Goal: Task Accomplishment & Management: Manage account settings

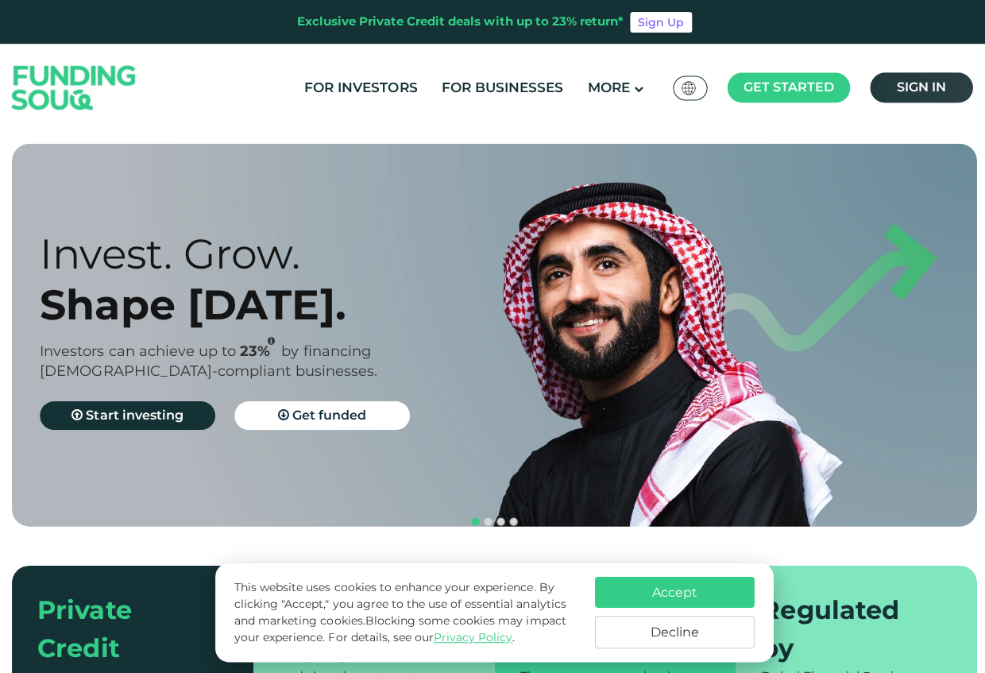
click at [945, 88] on link "Sign in" at bounding box center [918, 87] width 102 height 30
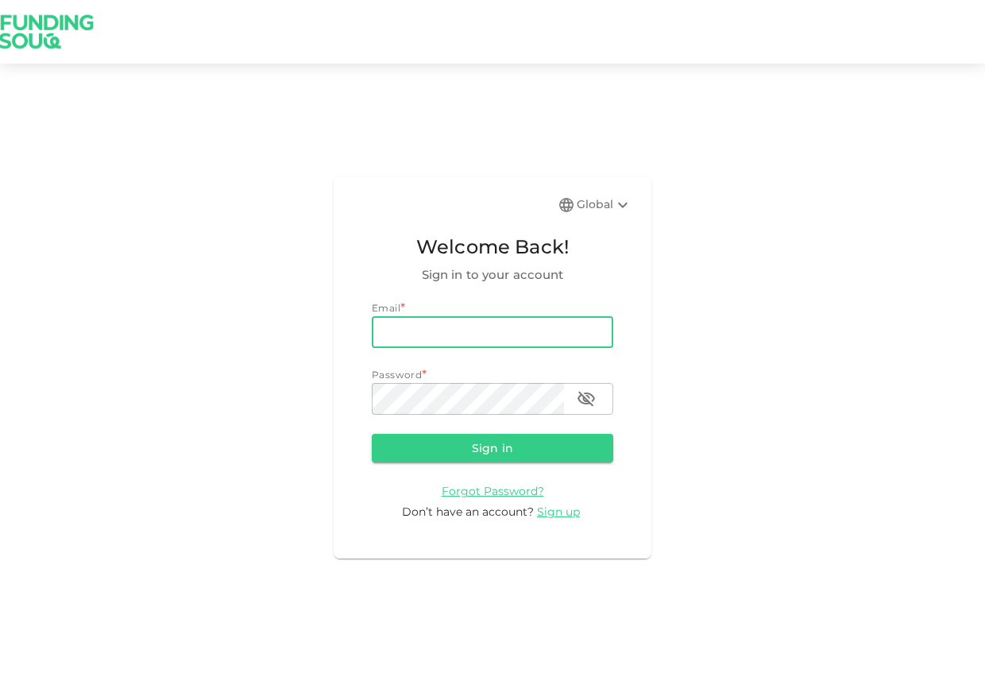
type input "imti11@hotmail.com"
click at [492, 447] on button "Sign in" at bounding box center [492, 448] width 241 height 29
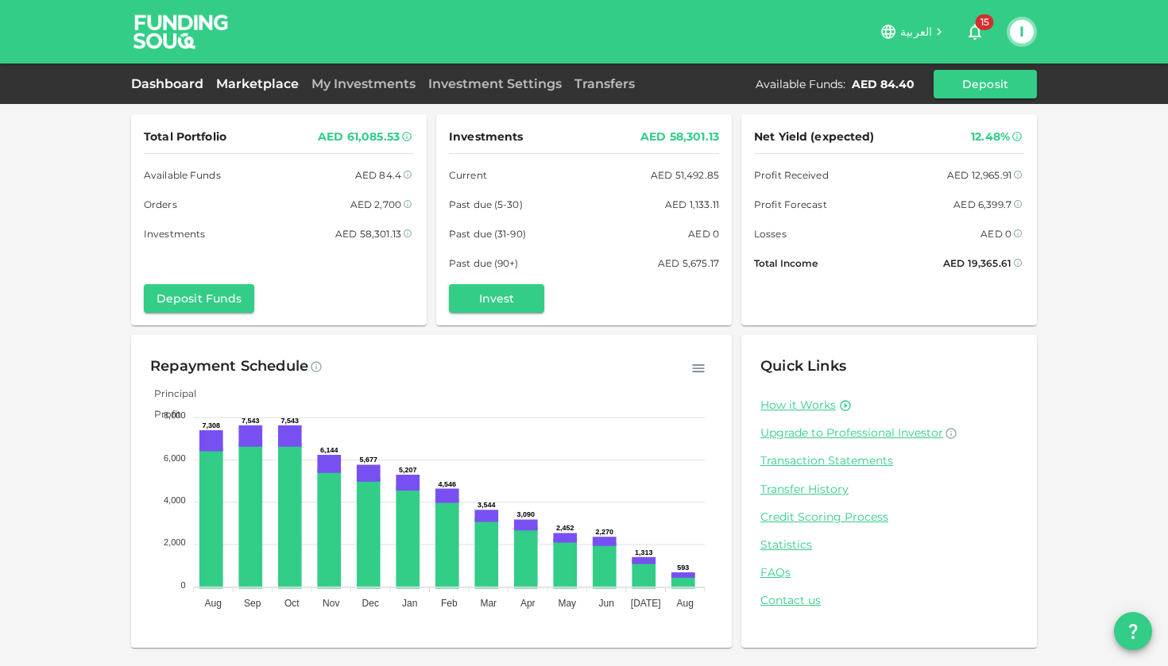
click at [256, 83] on link "Marketplace" at bounding box center [257, 83] width 95 height 15
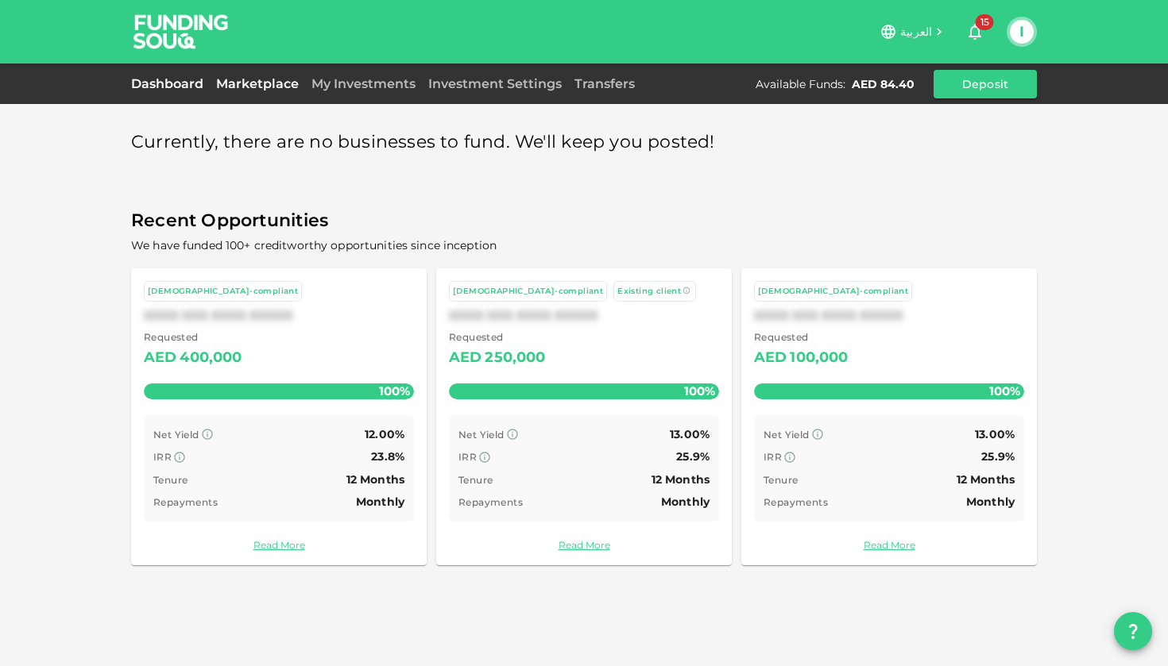
click at [160, 85] on link "Dashboard" at bounding box center [170, 83] width 79 height 15
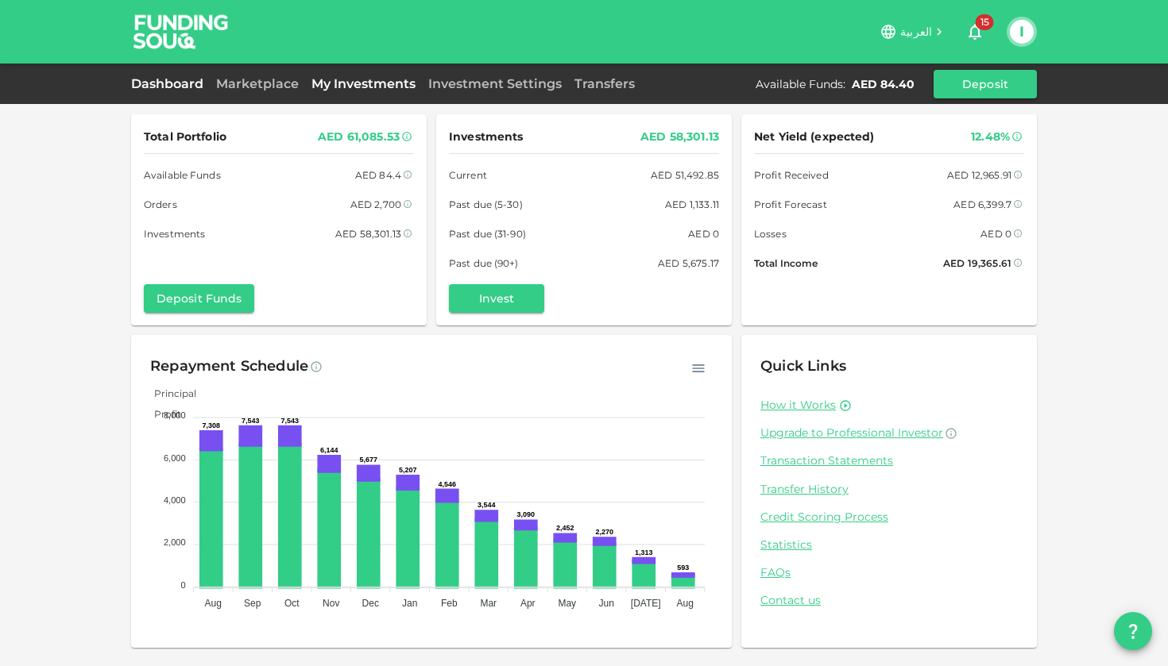
click at [339, 79] on link "My Investments" at bounding box center [363, 83] width 117 height 15
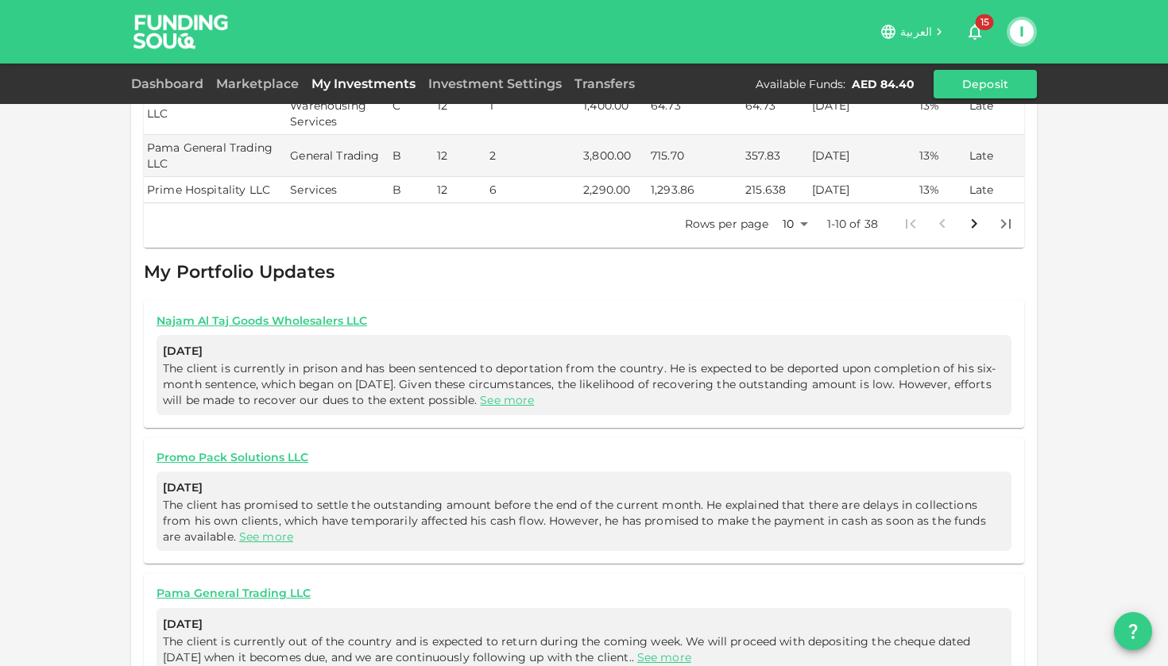
scroll to position [806, 0]
click at [534, 391] on link "See more" at bounding box center [507, 398] width 54 height 14
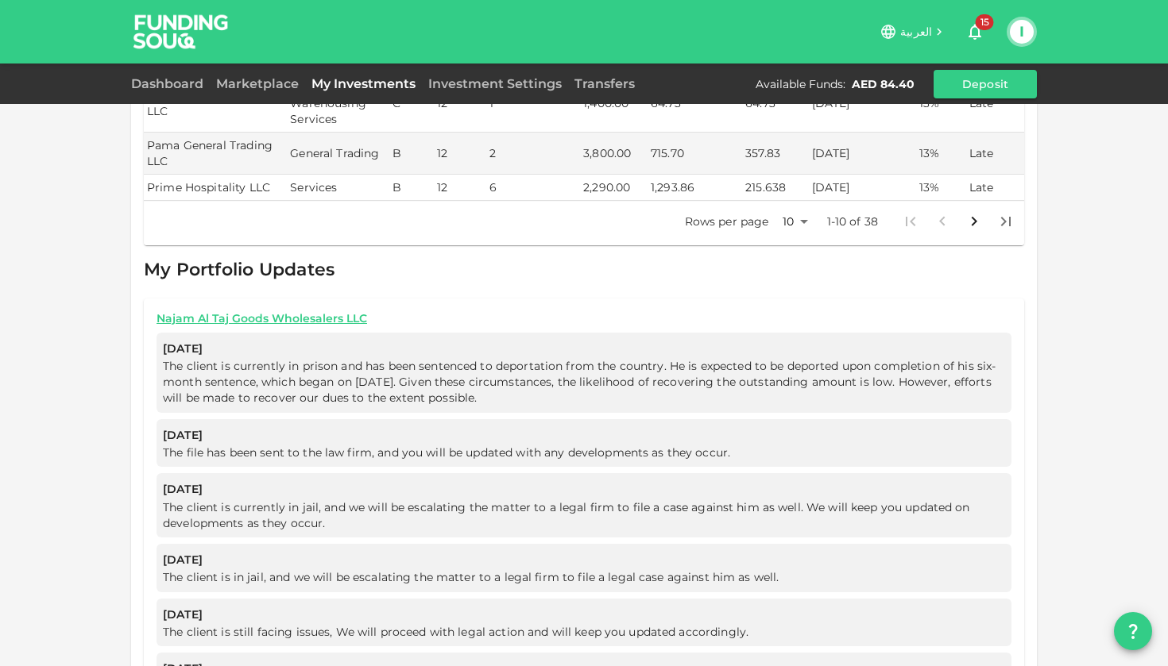
click at [78, 272] on div "My Orders Business Name Industry Amount Risk Rating Type Profit Rate ROYAL DELU…" at bounding box center [584, 219] width 1168 height 2051
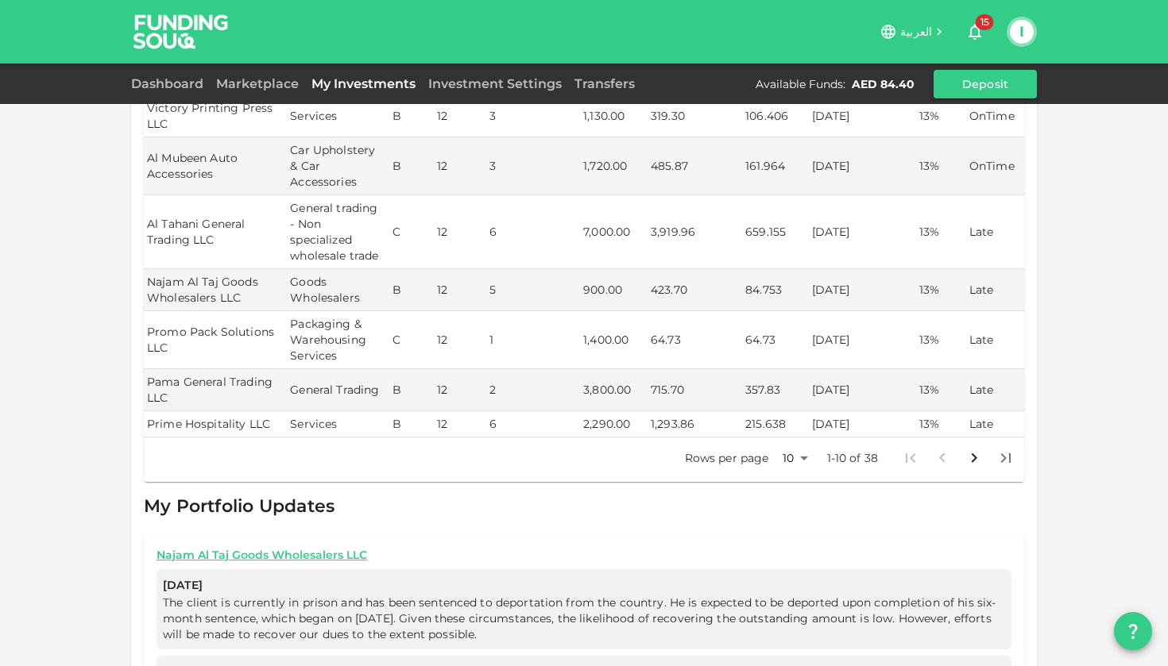
scroll to position [553, 0]
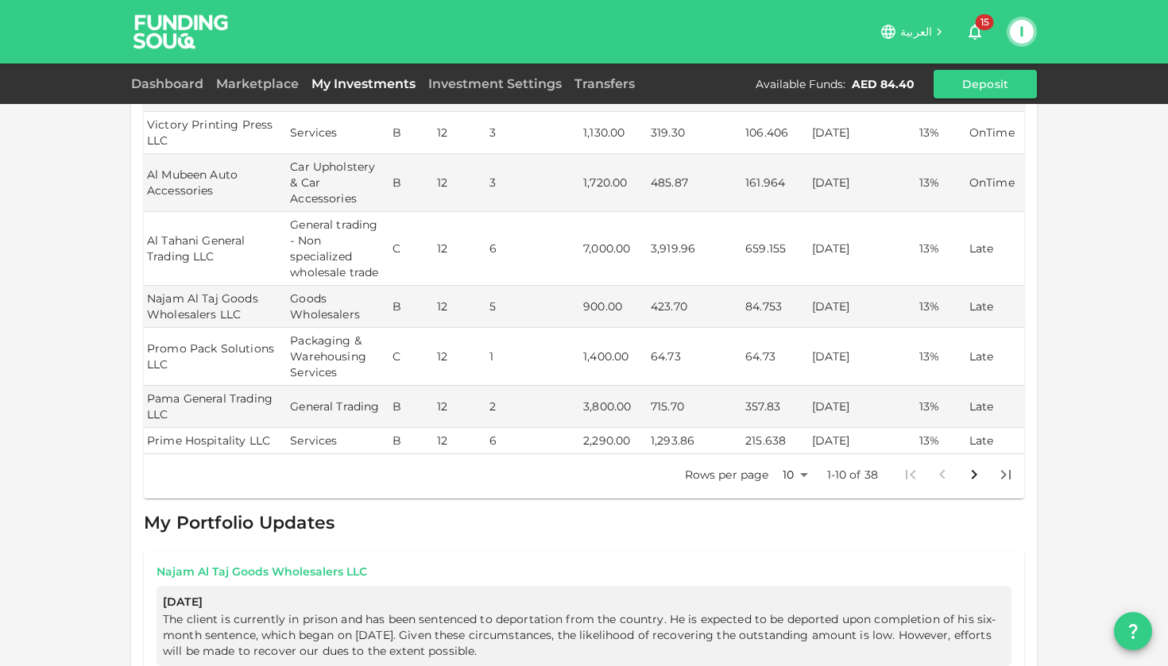
click at [212, 565] on link "Najam Al Taj Goods Wholesalers LLC" at bounding box center [583, 572] width 855 height 15
click at [53, 450] on div "My Orders Business Name Industry Amount Risk Rating Type Profit Rate ROYAL DELU…" at bounding box center [584, 472] width 1168 height 2051
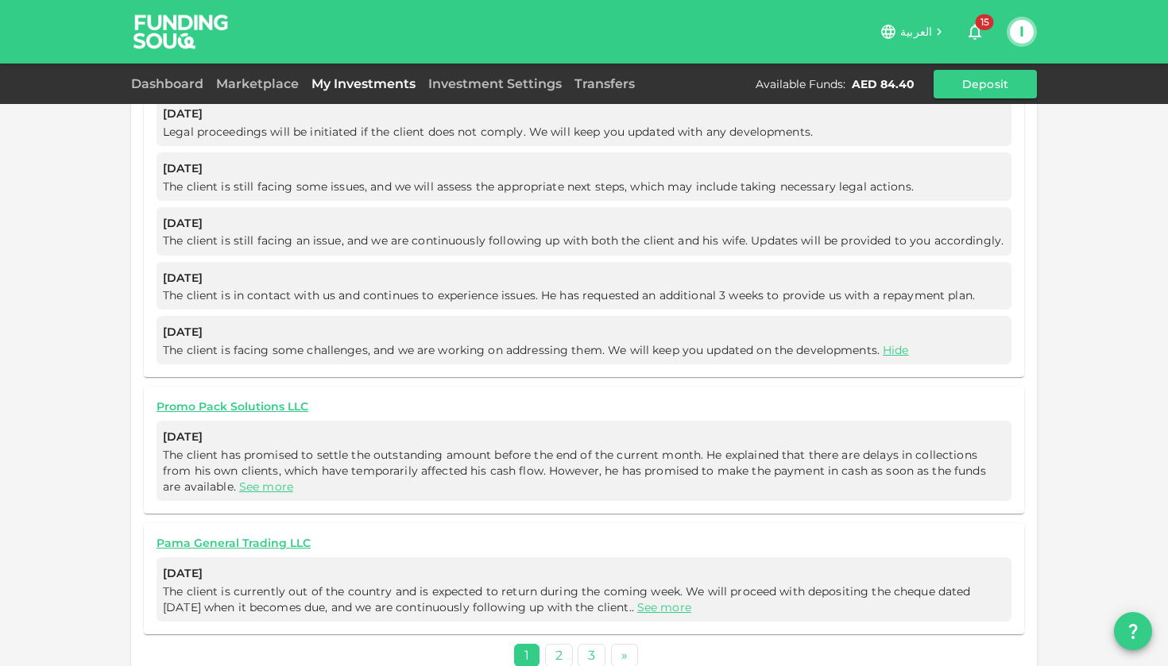
scroll to position [1357, 0]
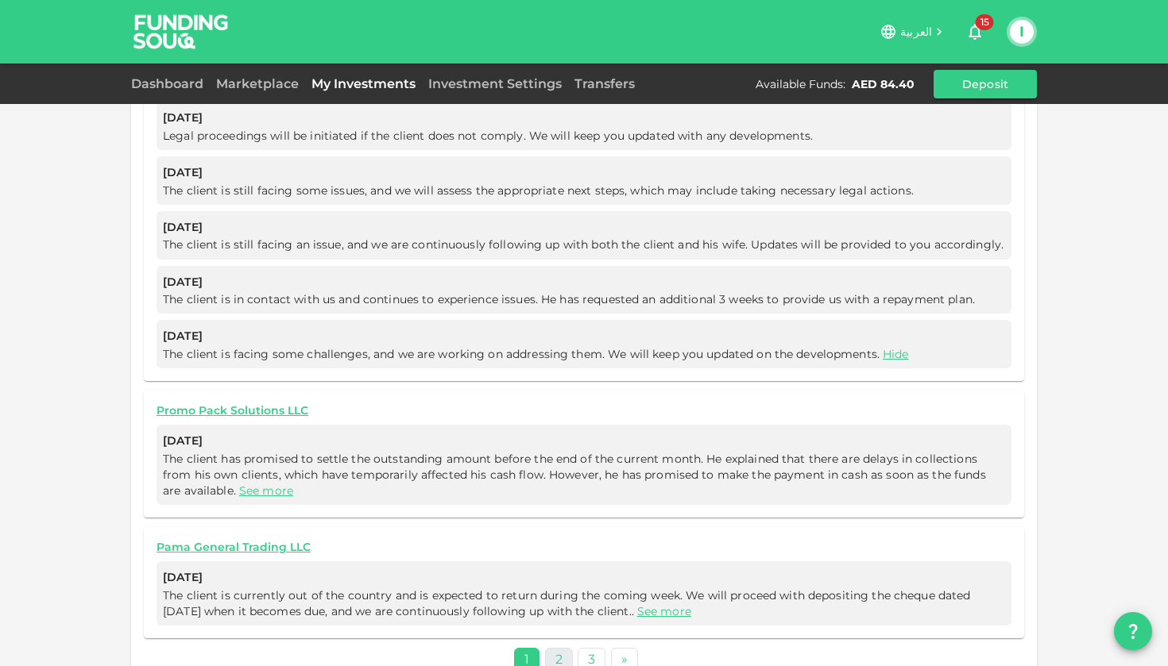
click at [565, 648] on link "2" at bounding box center [559, 659] width 28 height 23
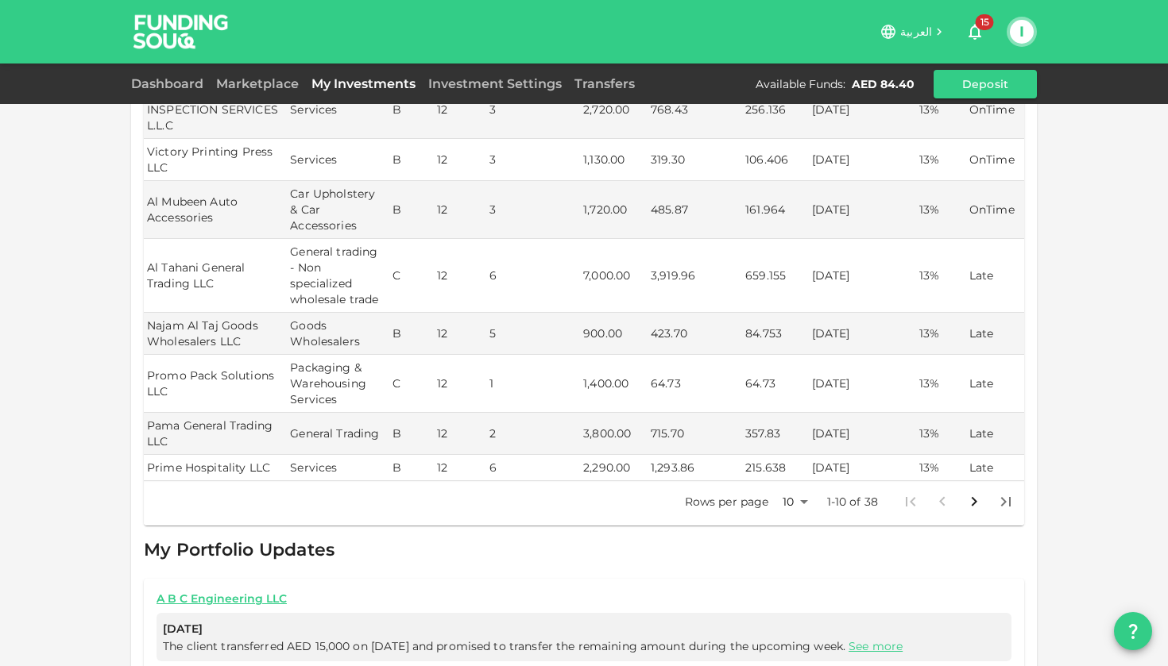
click at [62, 573] on div "My Orders Business Name Industry Amount Risk Rating Type Profit Rate ROYAL DELU…" at bounding box center [584, 214] width 1168 height 1480
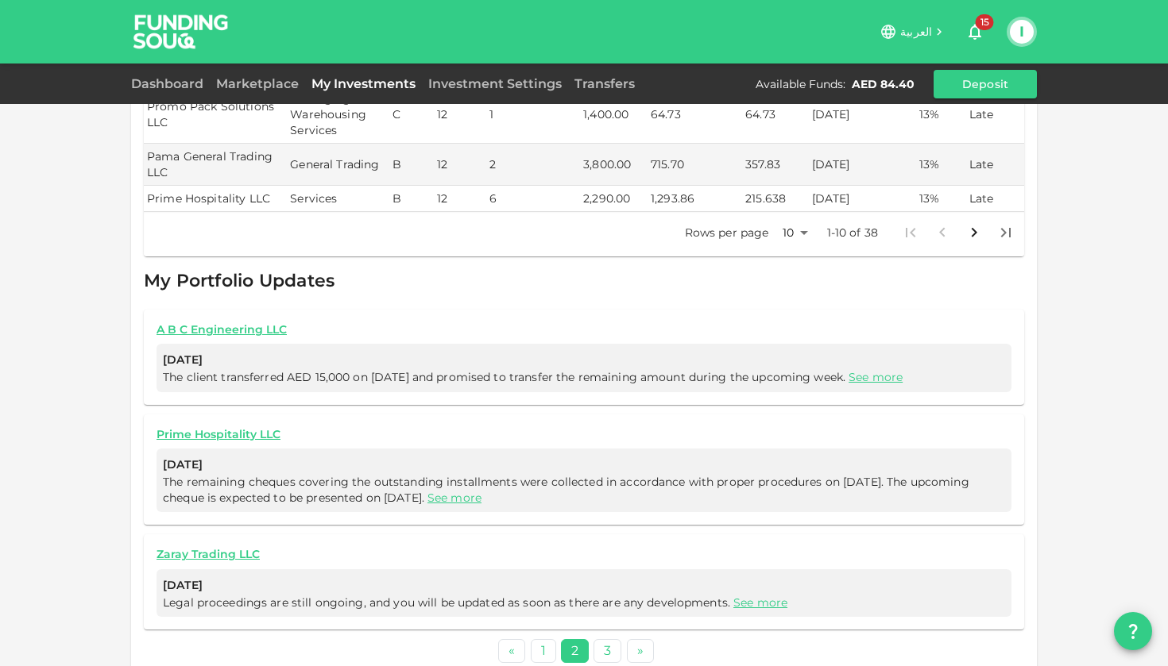
scroll to position [792, 0]
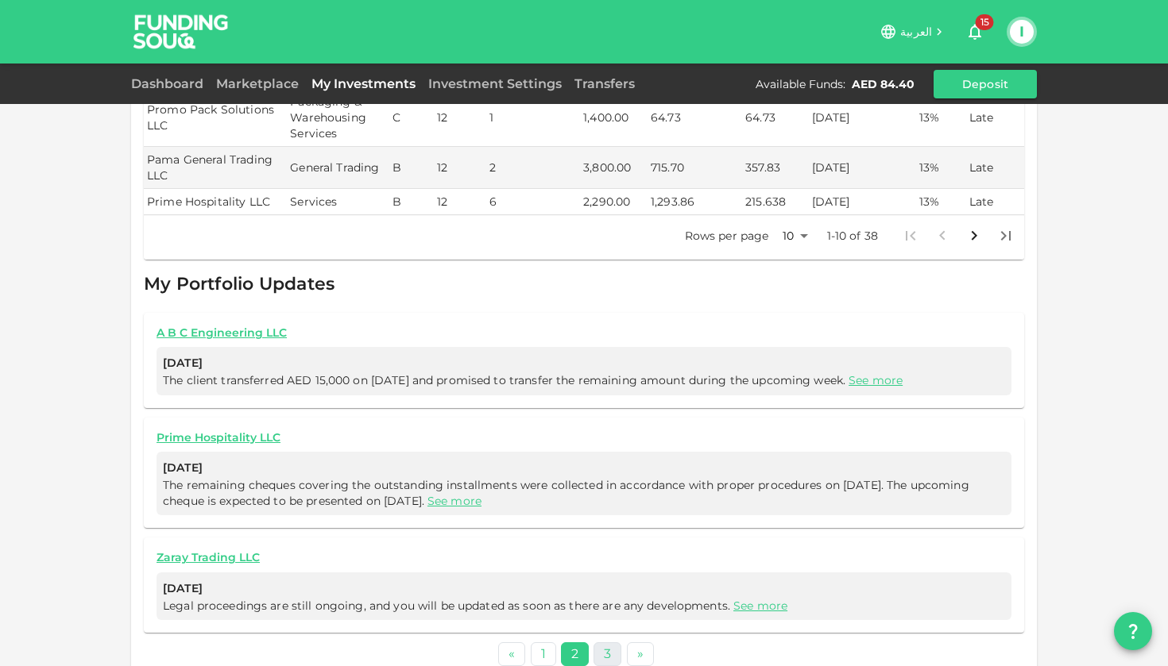
click at [610, 643] on link "3" at bounding box center [607, 654] width 28 height 23
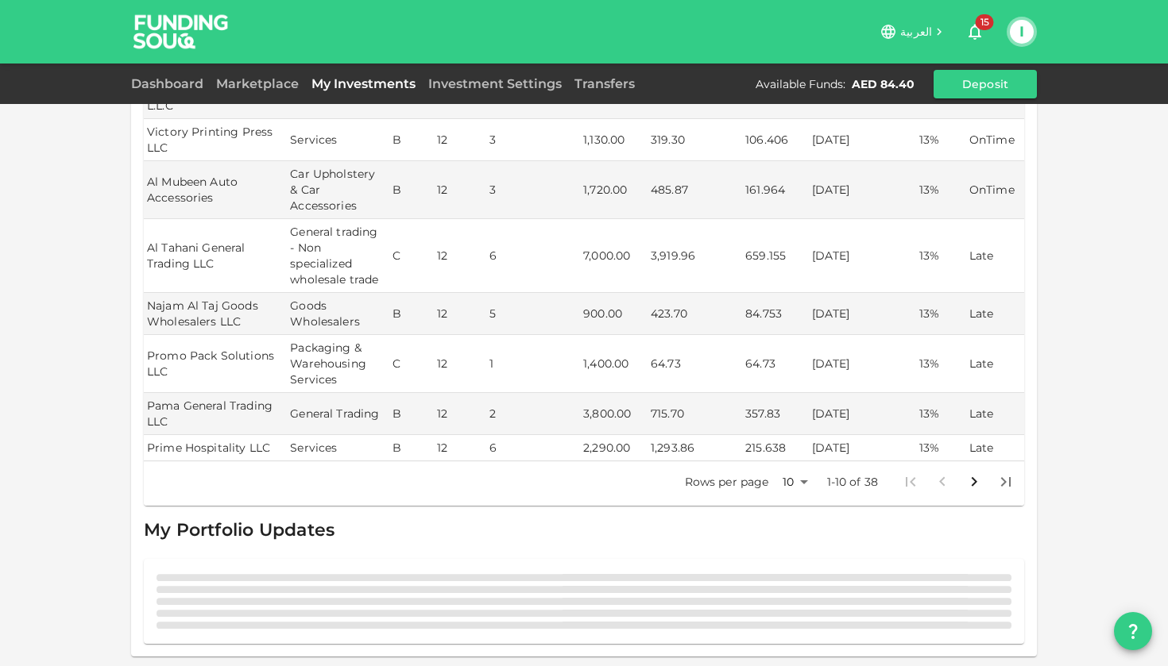
scroll to position [526, 0]
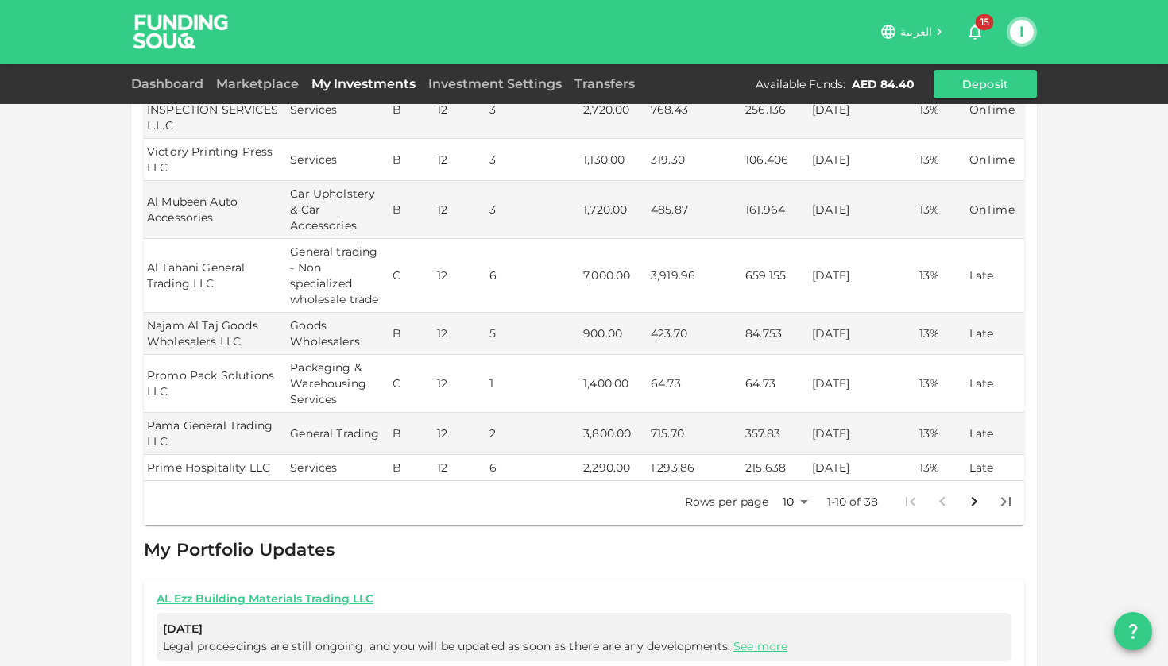
click at [71, 589] on div "My Orders Business Name Industry Amount Risk Rating Type Profit Rate ROYAL DELU…" at bounding box center [584, 214] width 1168 height 1480
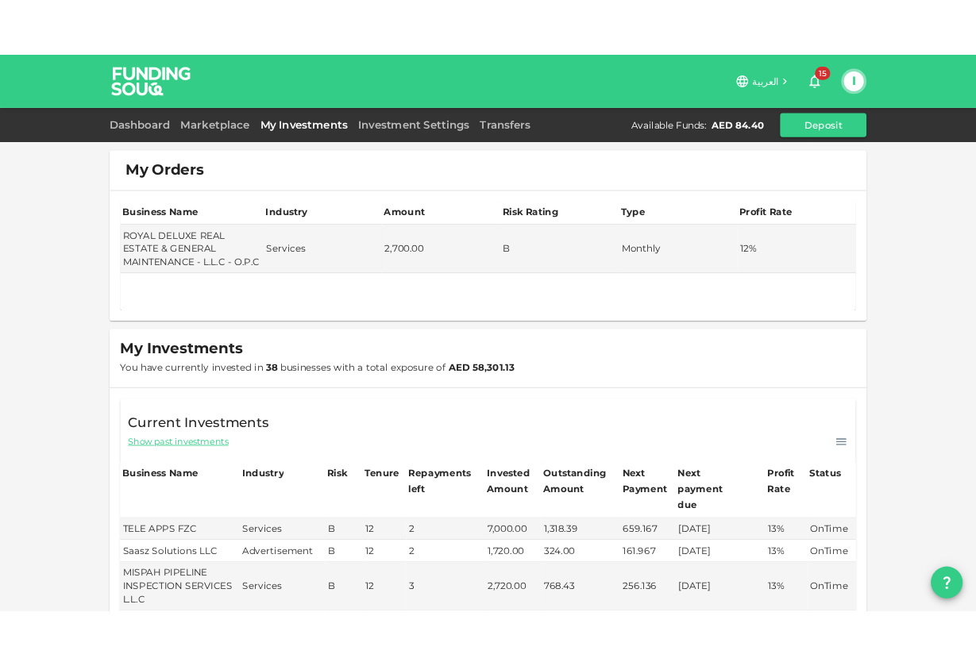
scroll to position [0, 0]
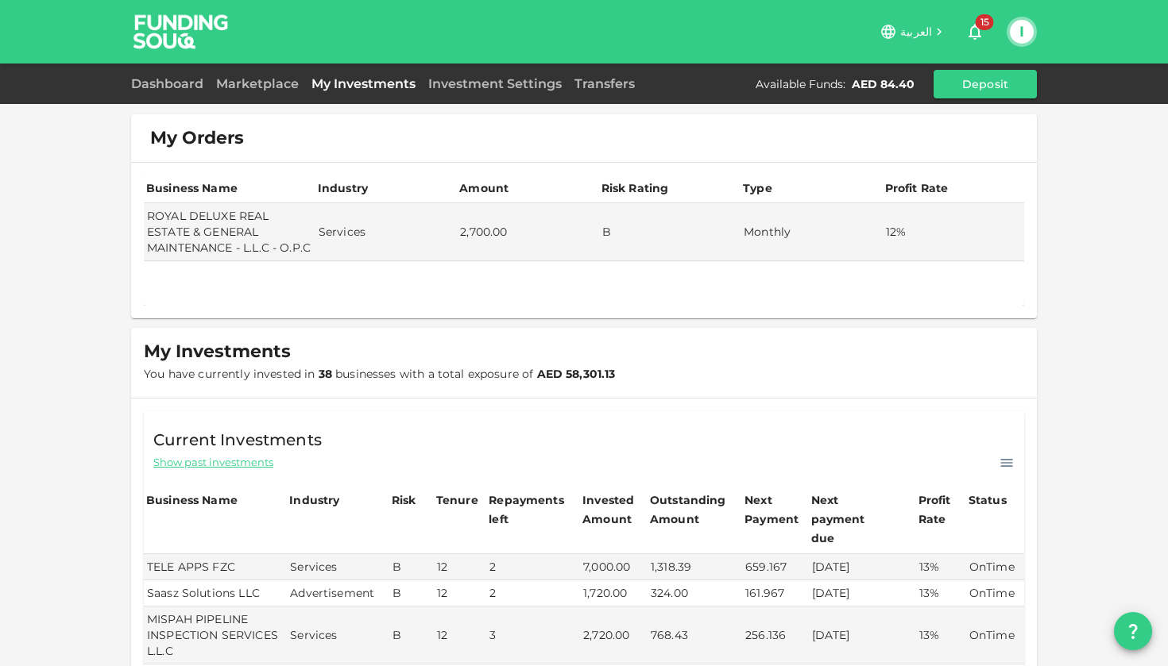
click at [984, 37] on div "I" at bounding box center [1021, 32] width 30 height 30
click at [984, 32] on button "I" at bounding box center [1021, 32] width 24 height 24
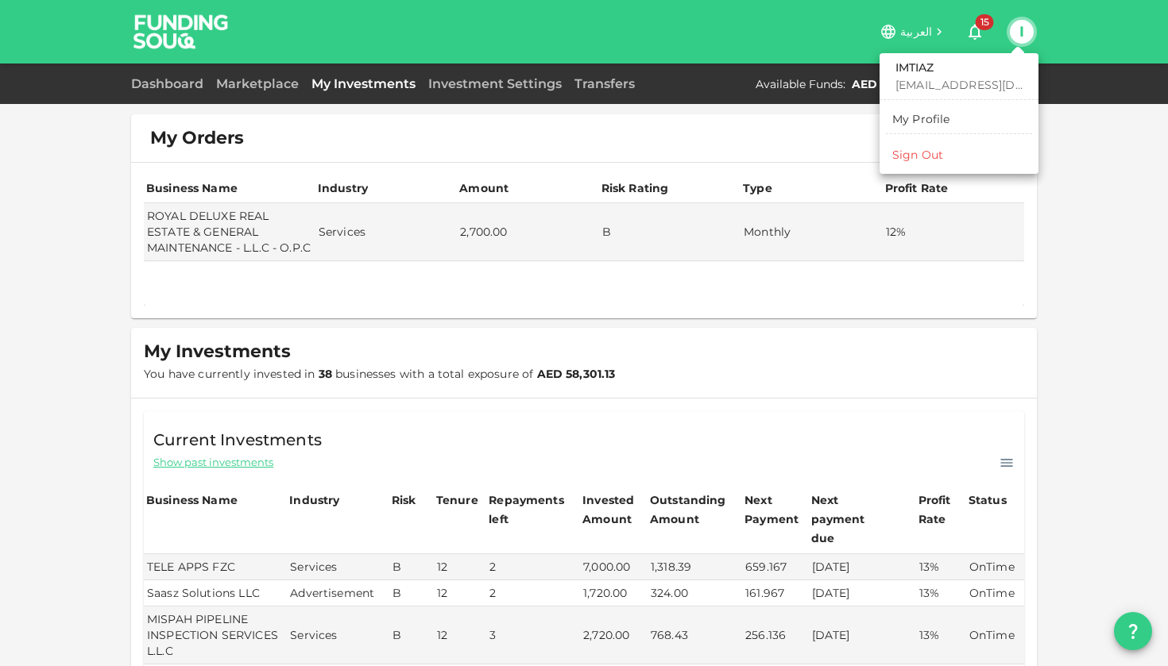
click at [915, 164] on li "Sign Out" at bounding box center [959, 154] width 146 height 25
